Goal: Transaction & Acquisition: Purchase product/service

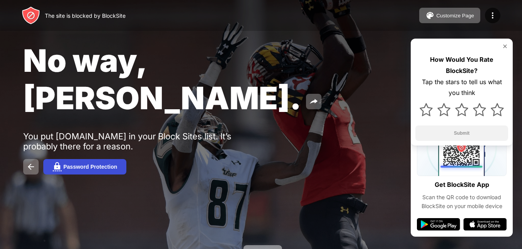
click at [69, 164] on div "Password Protection" at bounding box center [90, 167] width 54 height 6
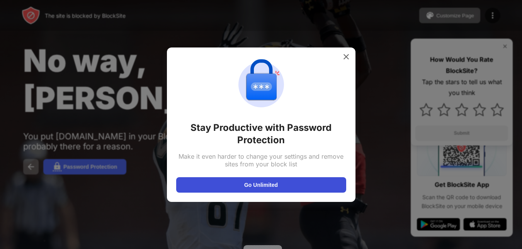
click at [217, 187] on button "Go Unlimited" at bounding box center [261, 184] width 170 height 15
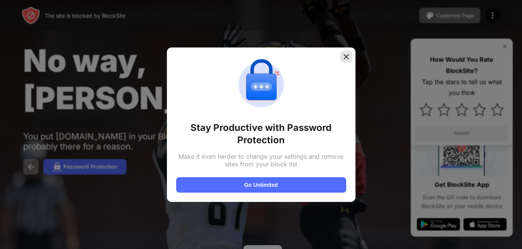
click at [346, 54] on img at bounding box center [346, 57] width 8 height 8
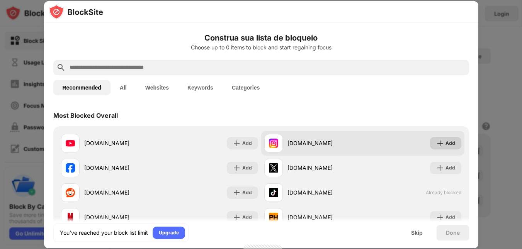
click at [436, 141] on img at bounding box center [440, 144] width 8 height 8
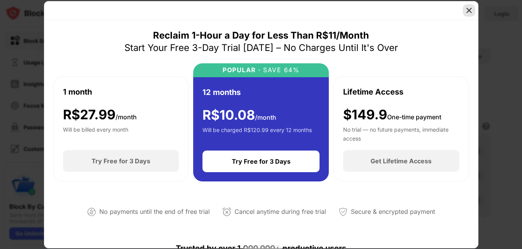
click at [473, 11] on div at bounding box center [469, 10] width 12 height 12
